Goal: Task Accomplishment & Management: Manage account settings

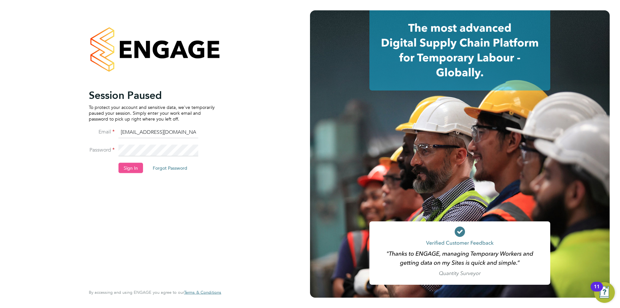
click at [131, 164] on button "Sign In" at bounding box center [131, 167] width 25 height 10
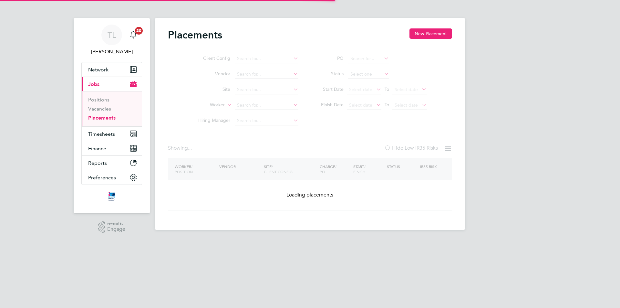
type input "Bideford"
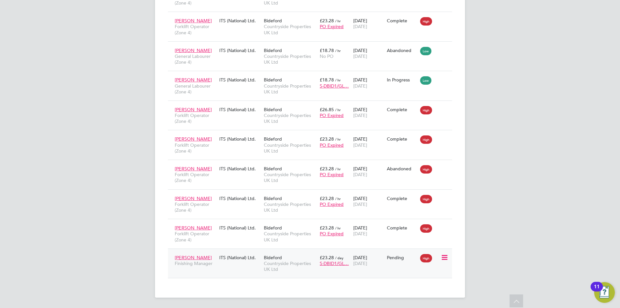
click at [447, 258] on icon at bounding box center [444, 257] width 6 height 8
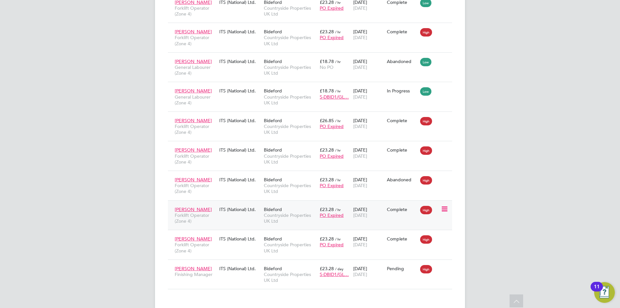
scroll to position [505, 0]
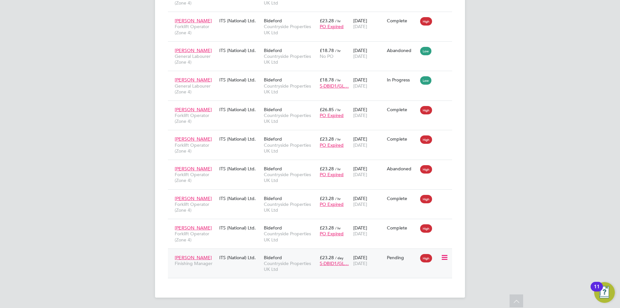
click at [444, 259] on icon at bounding box center [444, 257] width 6 height 8
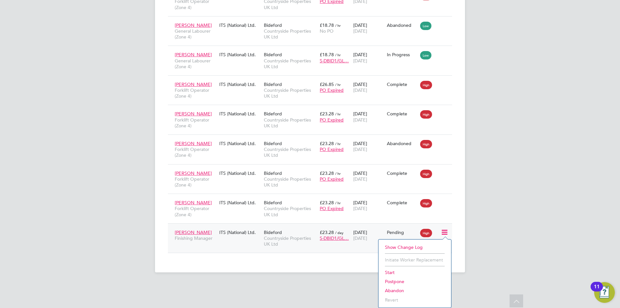
click at [397, 292] on li "Abandon" at bounding box center [415, 290] width 66 height 9
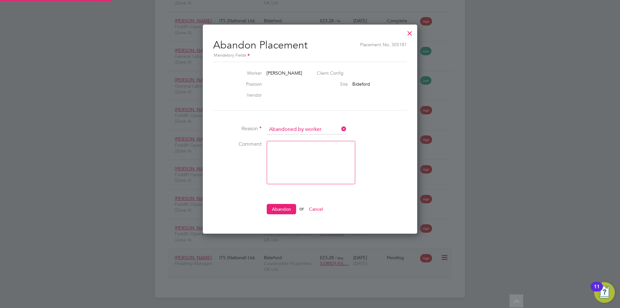
scroll to position [3, 3]
click at [330, 168] on textarea at bounding box center [311, 162] width 88 height 43
type textarea "James did not start, looking for a replacement"
click at [287, 210] on button "Abandon" at bounding box center [281, 209] width 29 height 10
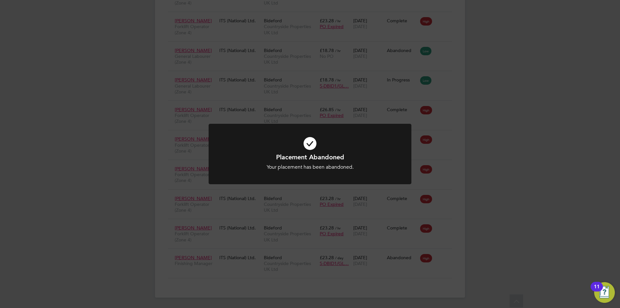
click at [520, 170] on div "Placement Abandoned Your placement has been abandoned. Cancel Okay" at bounding box center [310, 154] width 620 height 308
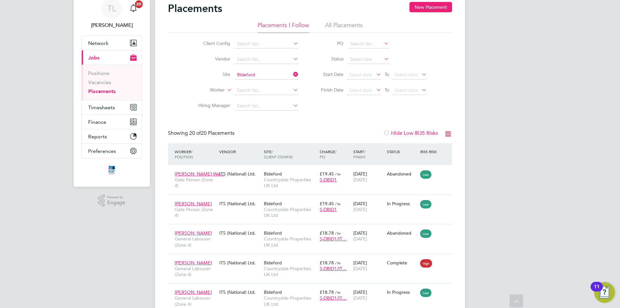
scroll to position [0, 0]
